Goal: Communication & Community: Ask a question

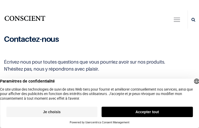
type input "gXTummeM"
type input "itixeqedox50@gmail.com"
type input "ApleOtxQ"
